Goal: Task Accomplishment & Management: Manage account settings

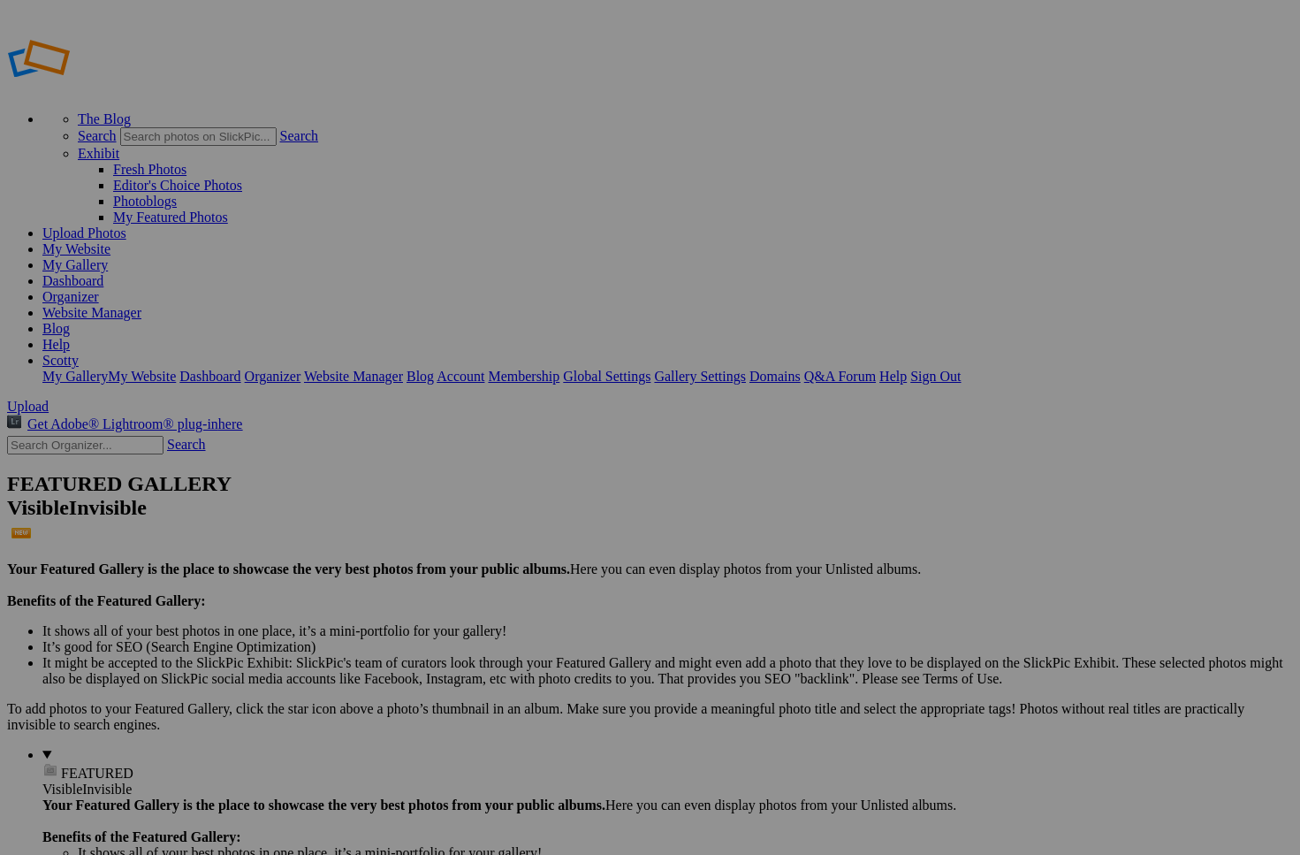
type input "[PERSON_NAME] [DATE]"
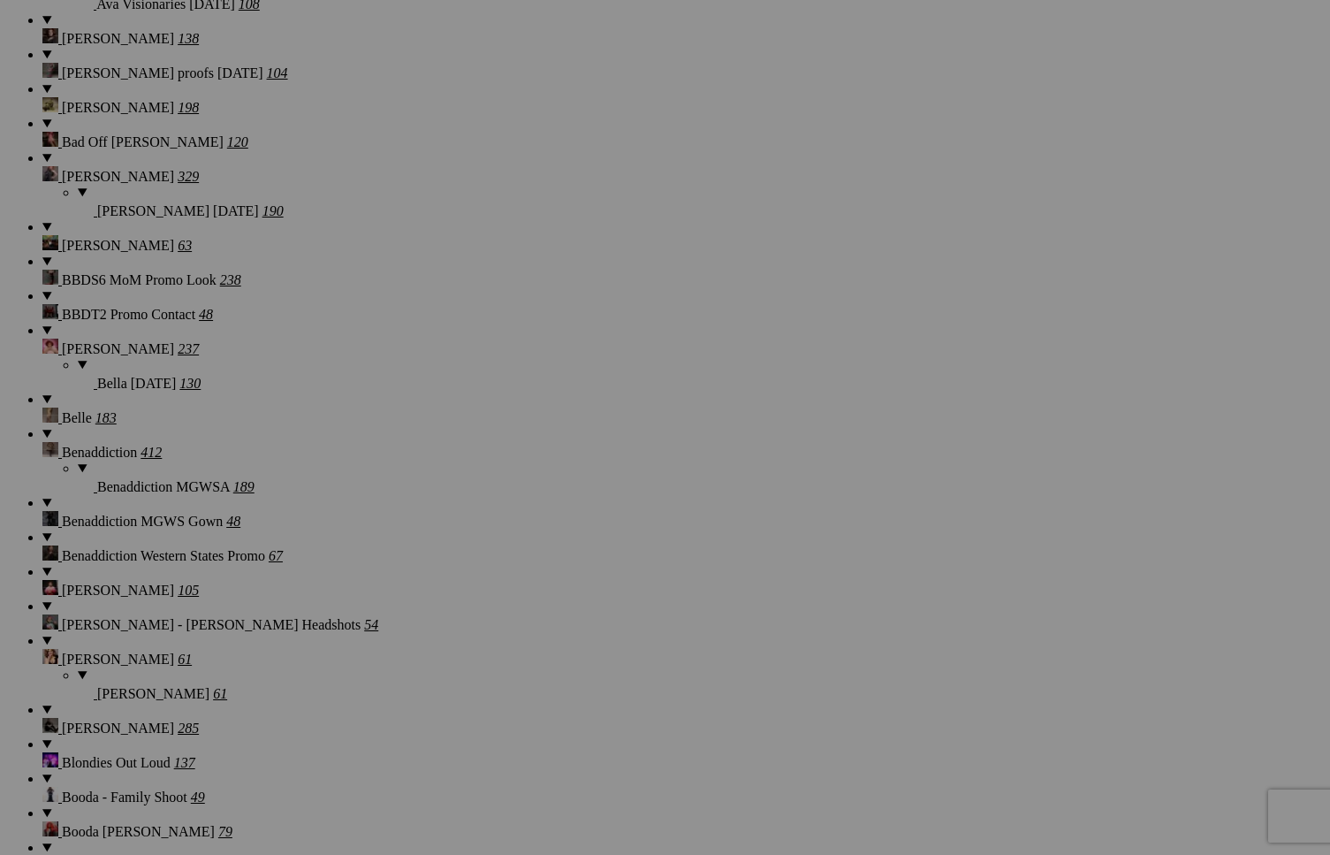
scroll to position [847, 0]
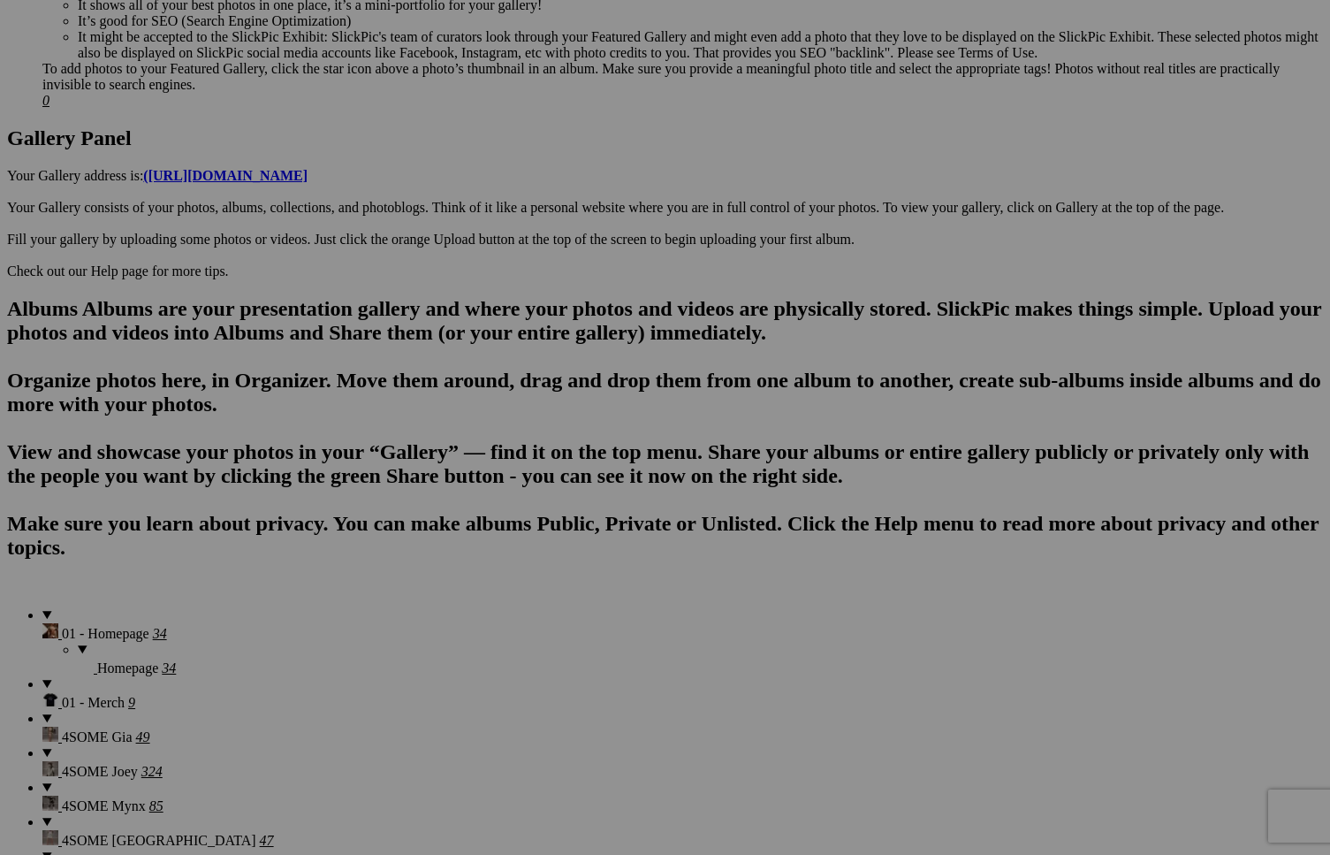
click at [548, 551] on span "Yes" at bounding box center [538, 558] width 20 height 15
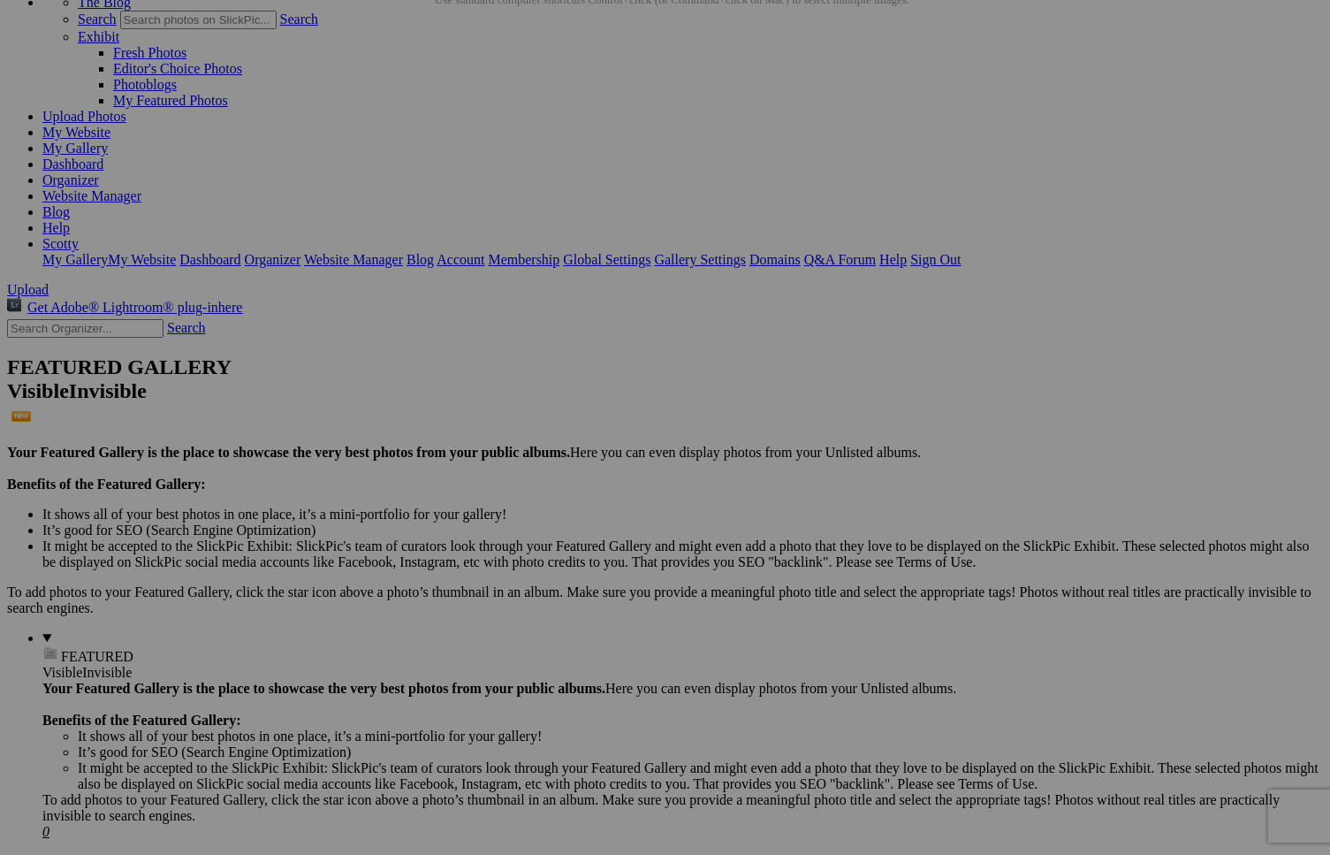
scroll to position [0, 0]
